Goal: Download file/media: Obtain a digital file from the website

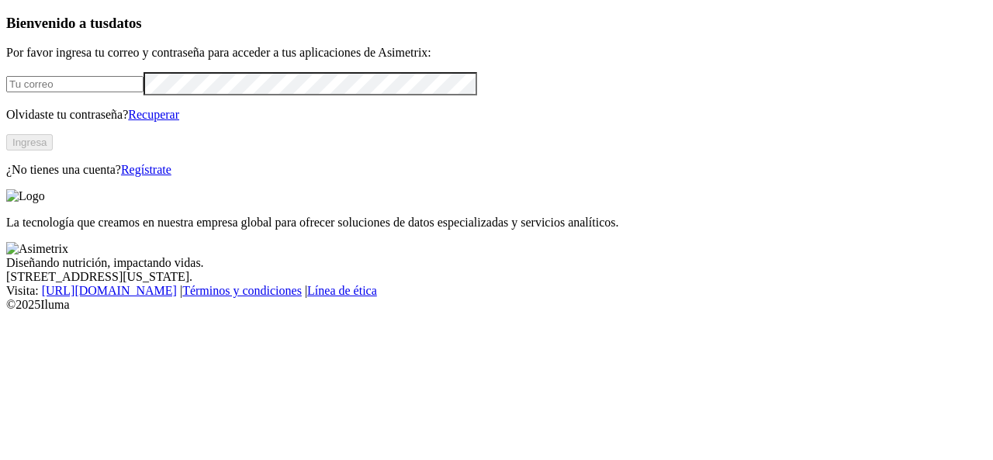
type input "[EMAIL_ADDRESS][DOMAIN_NAME]"
click at [53, 151] on button "Ingresa" at bounding box center [29, 142] width 47 height 16
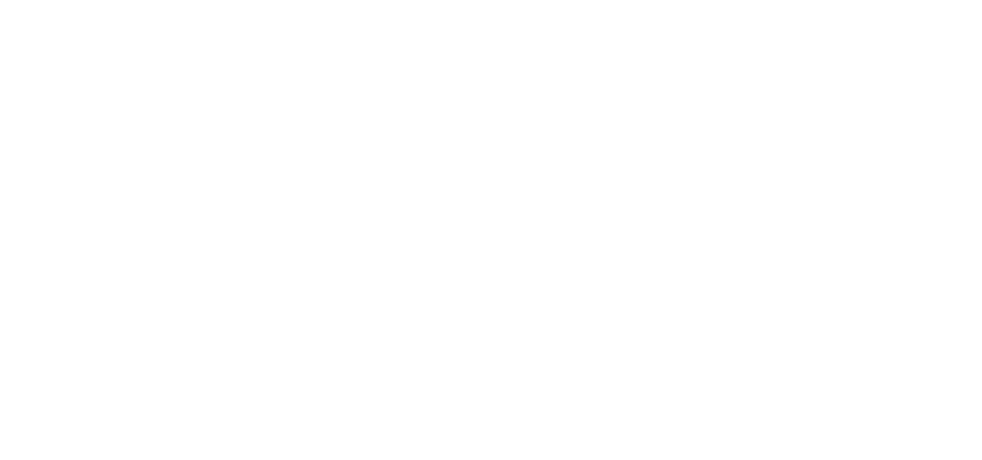
scroll to position [647, 0]
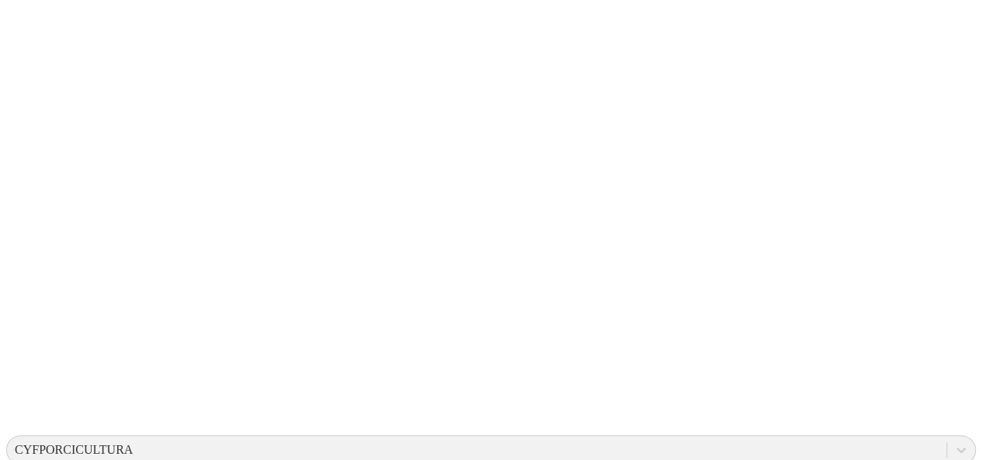
scroll to position [196, 0]
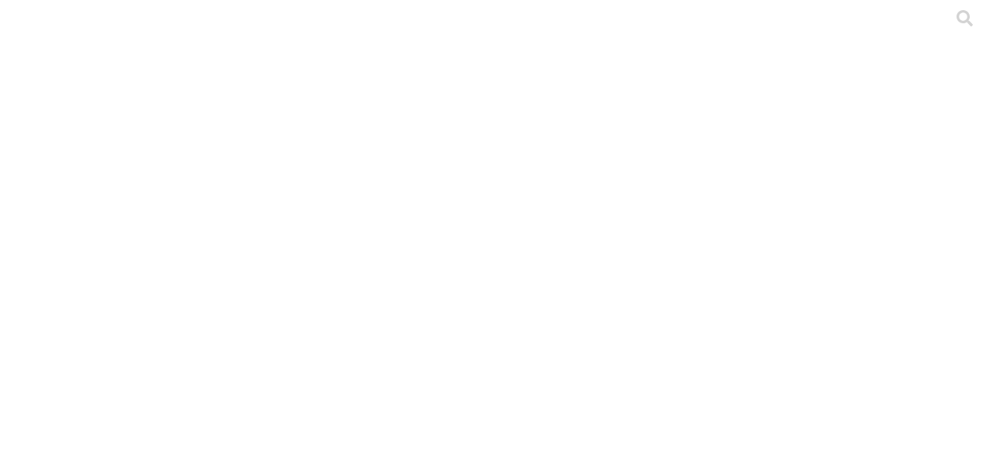
drag, startPoint x: 326, startPoint y: 311, endPoint x: 166, endPoint y: 313, distance: 159.9
copy link "STOCK GRAL - LA ROSA.xlsx"
drag, startPoint x: 329, startPoint y: 243, endPoint x: 166, endPoint y: 272, distance: 165.5
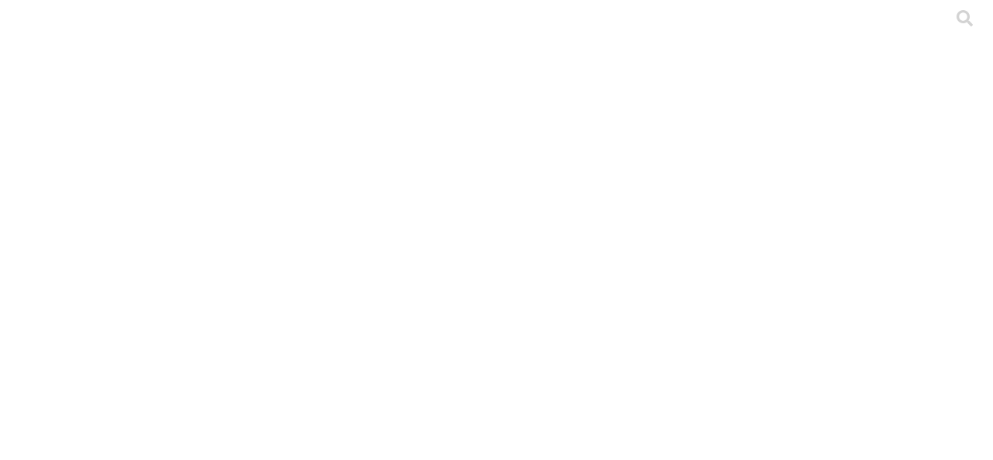
copy link "S4 GENERAL - LA ROSA.xlsx"
drag, startPoint x: 343, startPoint y: 189, endPoint x: 166, endPoint y: 202, distance: 177.4
copy link "PRIMERIZAS - LA ROSA.xlsx"
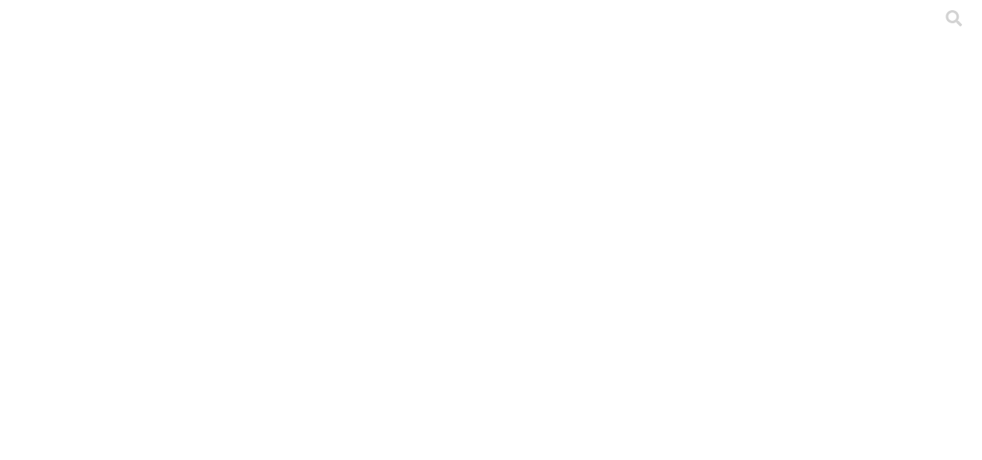
drag, startPoint x: 536, startPoint y: 207, endPoint x: 497, endPoint y: 208, distance: 39.6
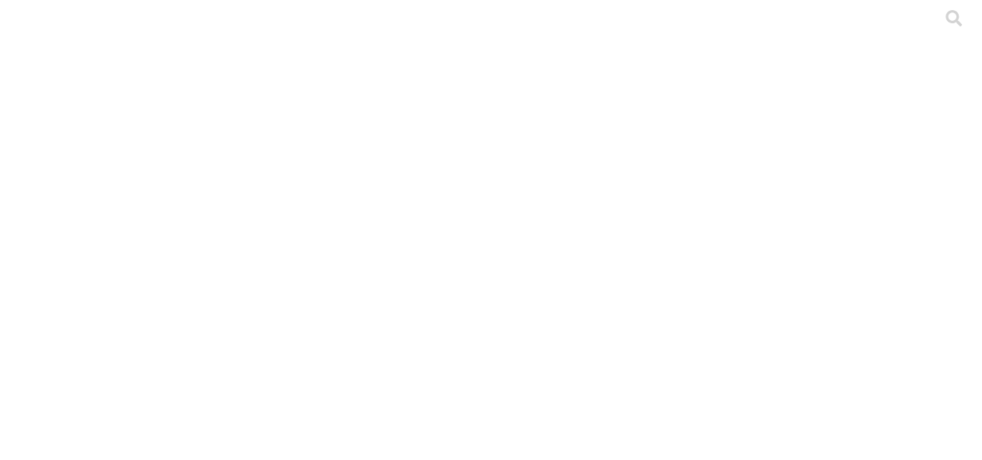
type input "tria"
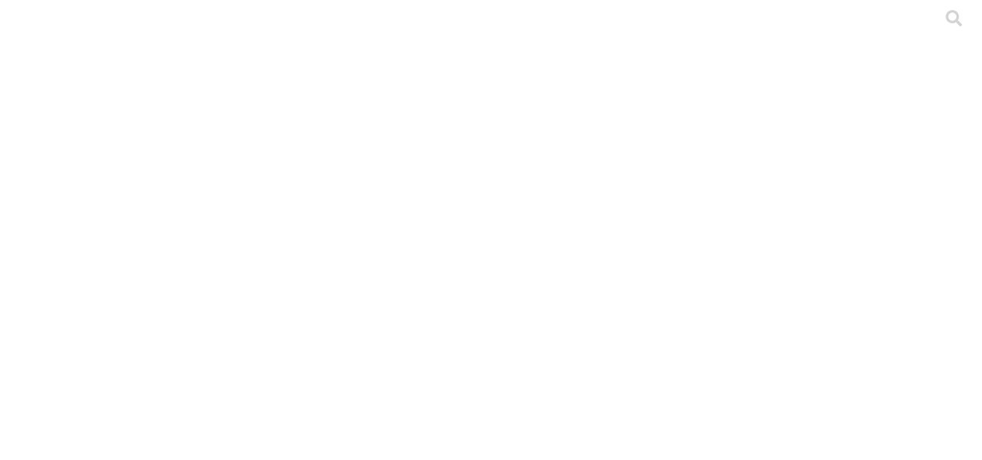
type input "int"
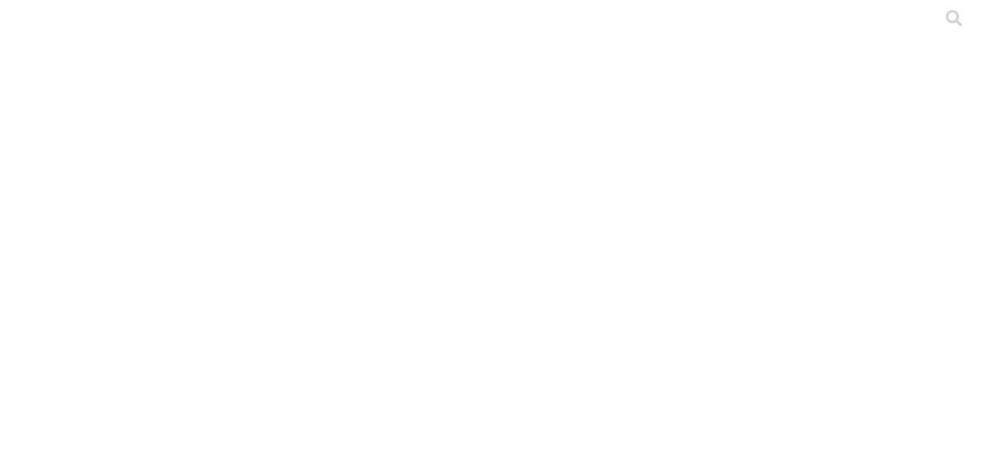
type input "por"
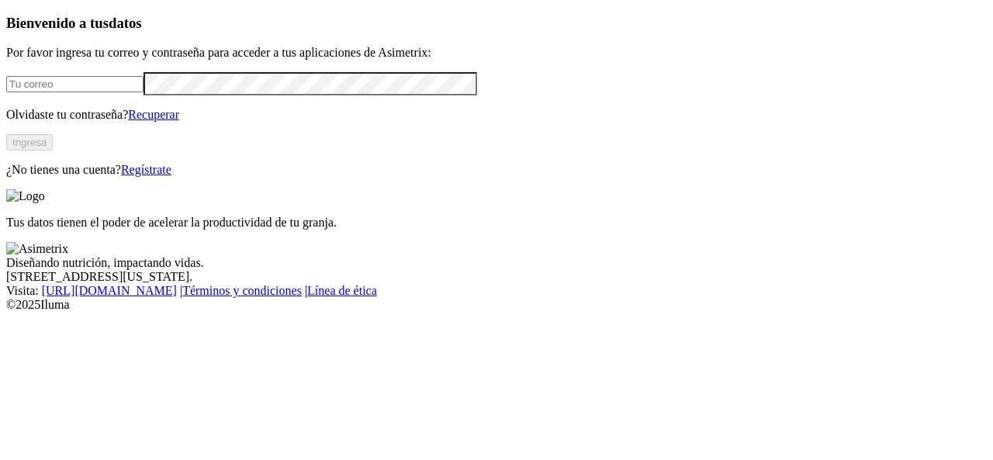
type input "aprendiz.asimetrix@premexcorp.com"
click at [53, 151] on button "Ingresa" at bounding box center [29, 142] width 47 height 16
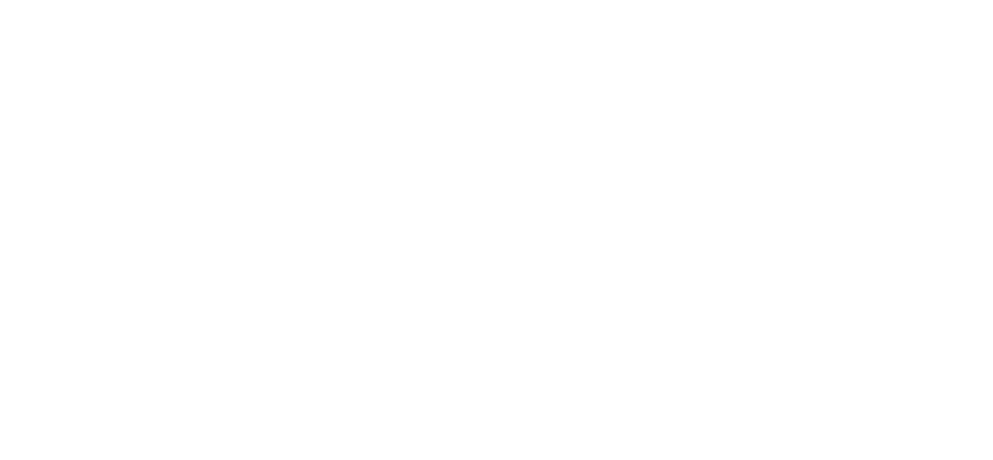
type input "por"
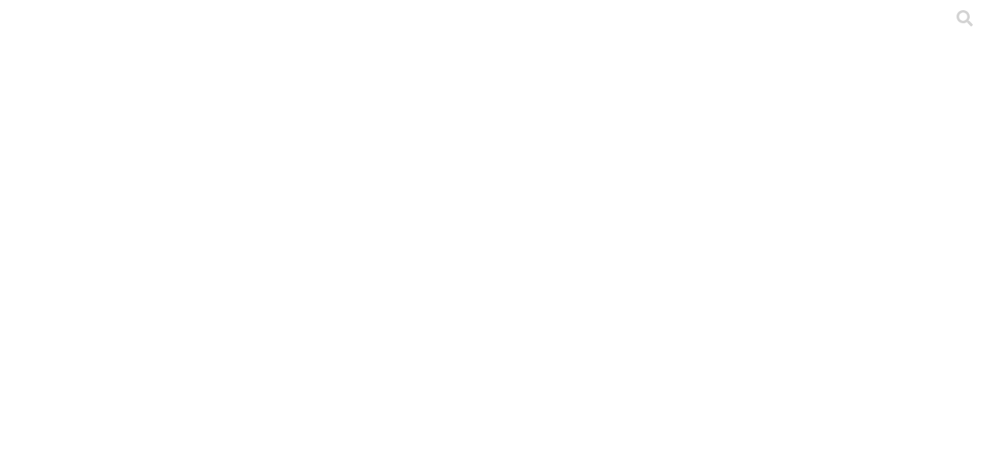
type input "int"
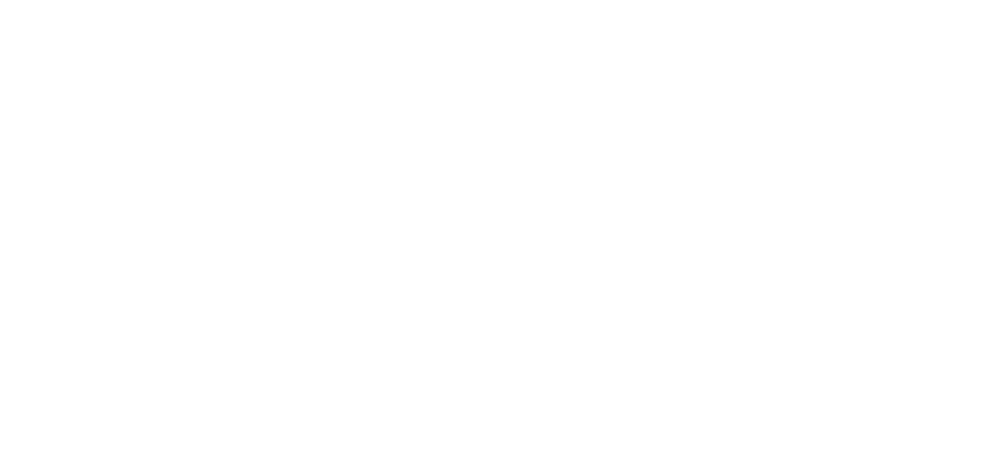
scroll to position [865, 0]
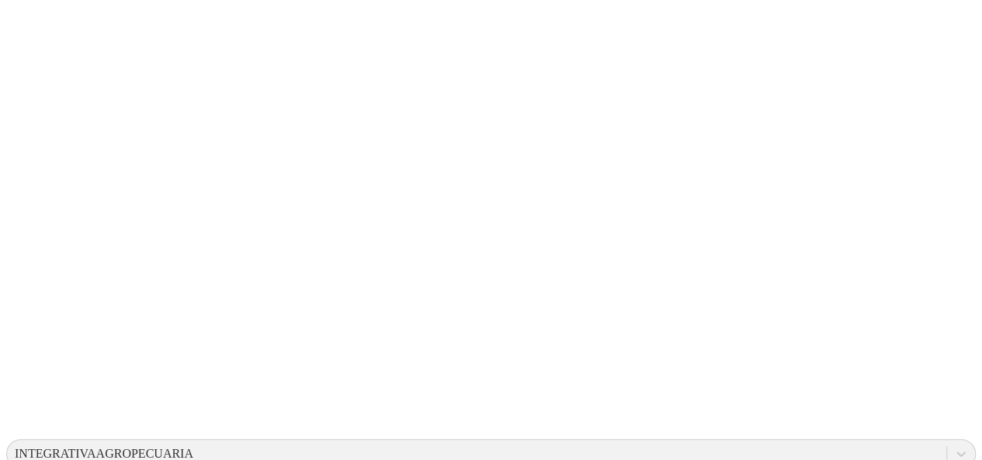
scroll to position [0, 0]
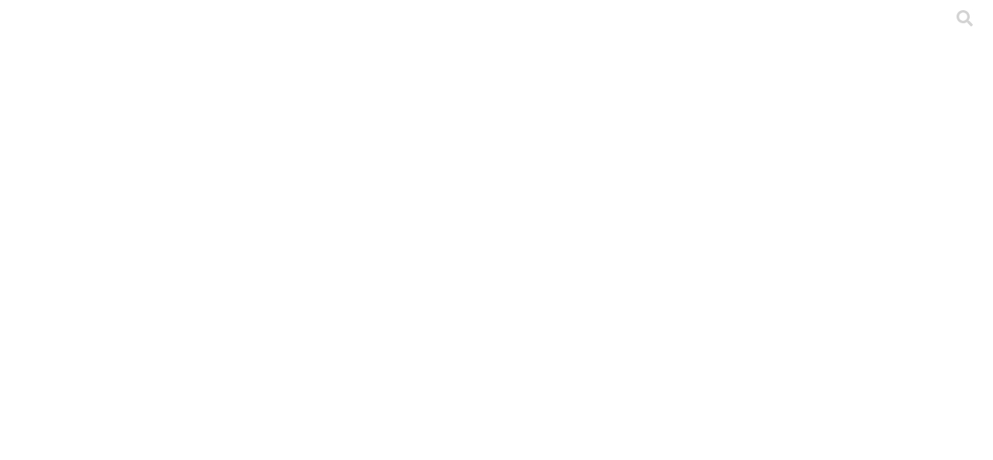
type input "preme"
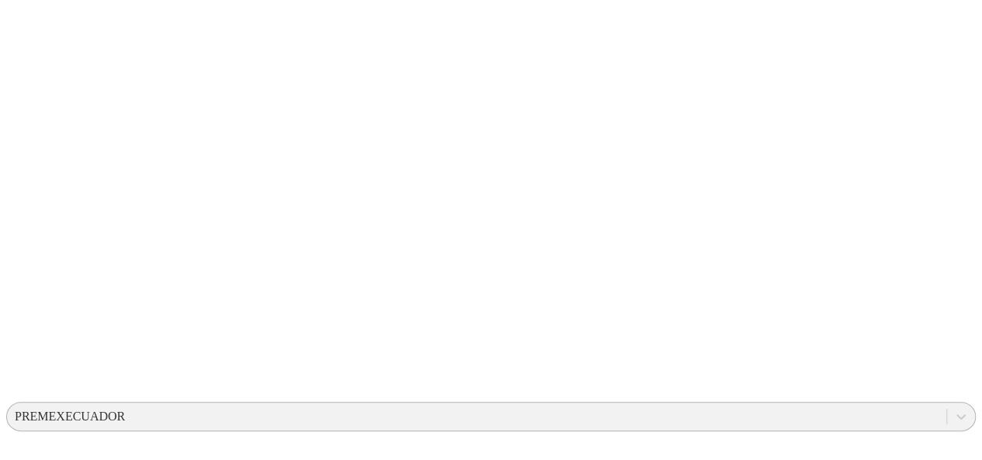
scroll to position [237, 0]
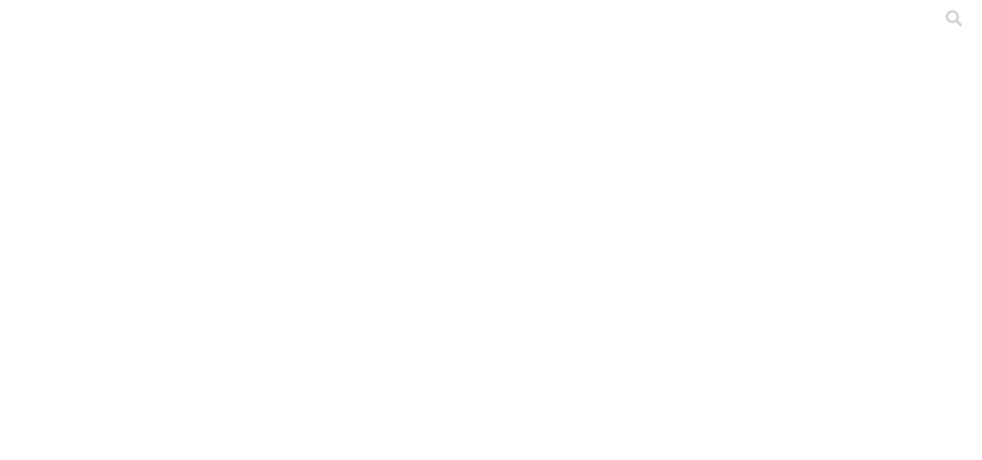
type input "mari"
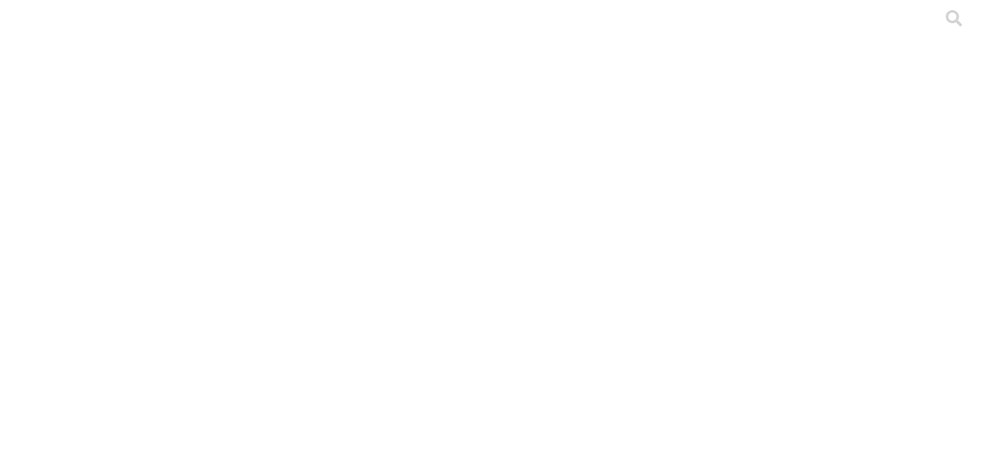
drag, startPoint x: 529, startPoint y: 131, endPoint x: 661, endPoint y: 25, distance: 169.4
type input "mari"
